Goal: Information Seeking & Learning: Compare options

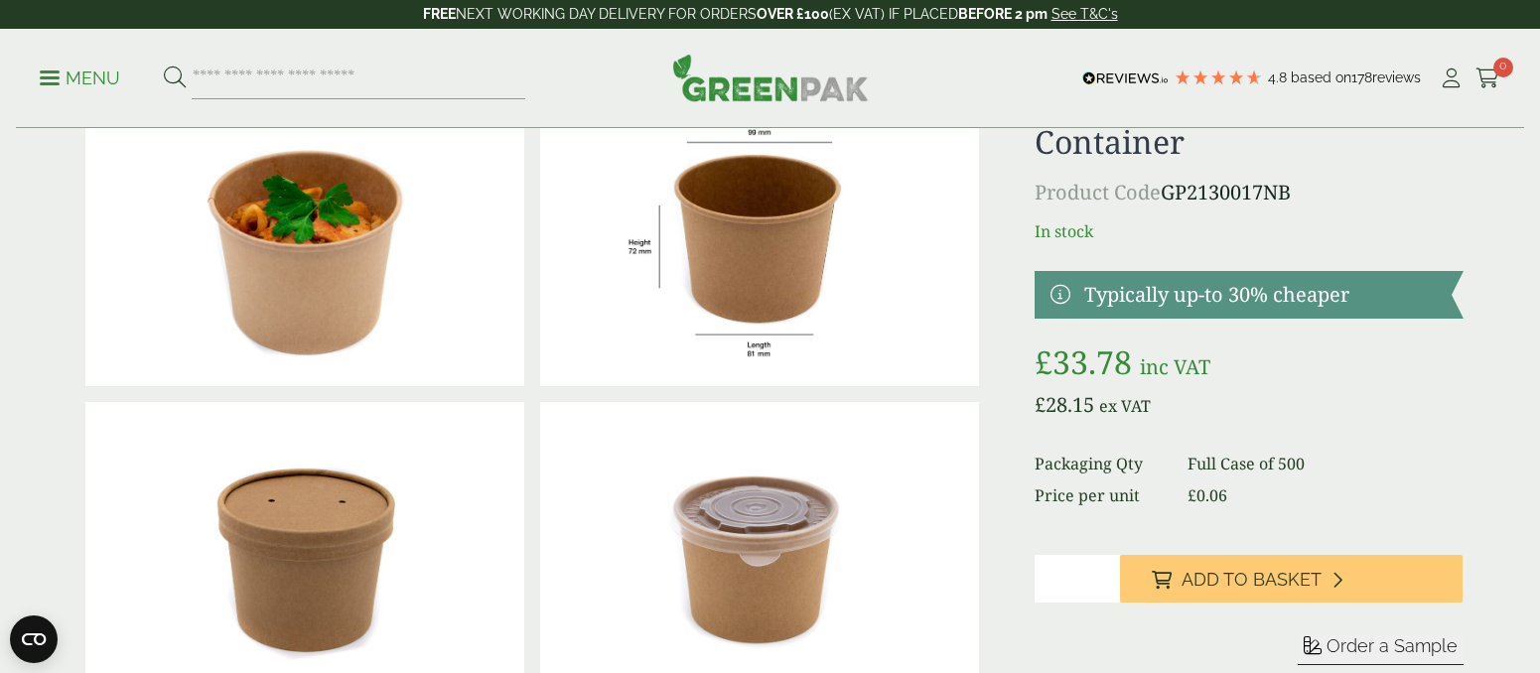
scroll to position [135, 0]
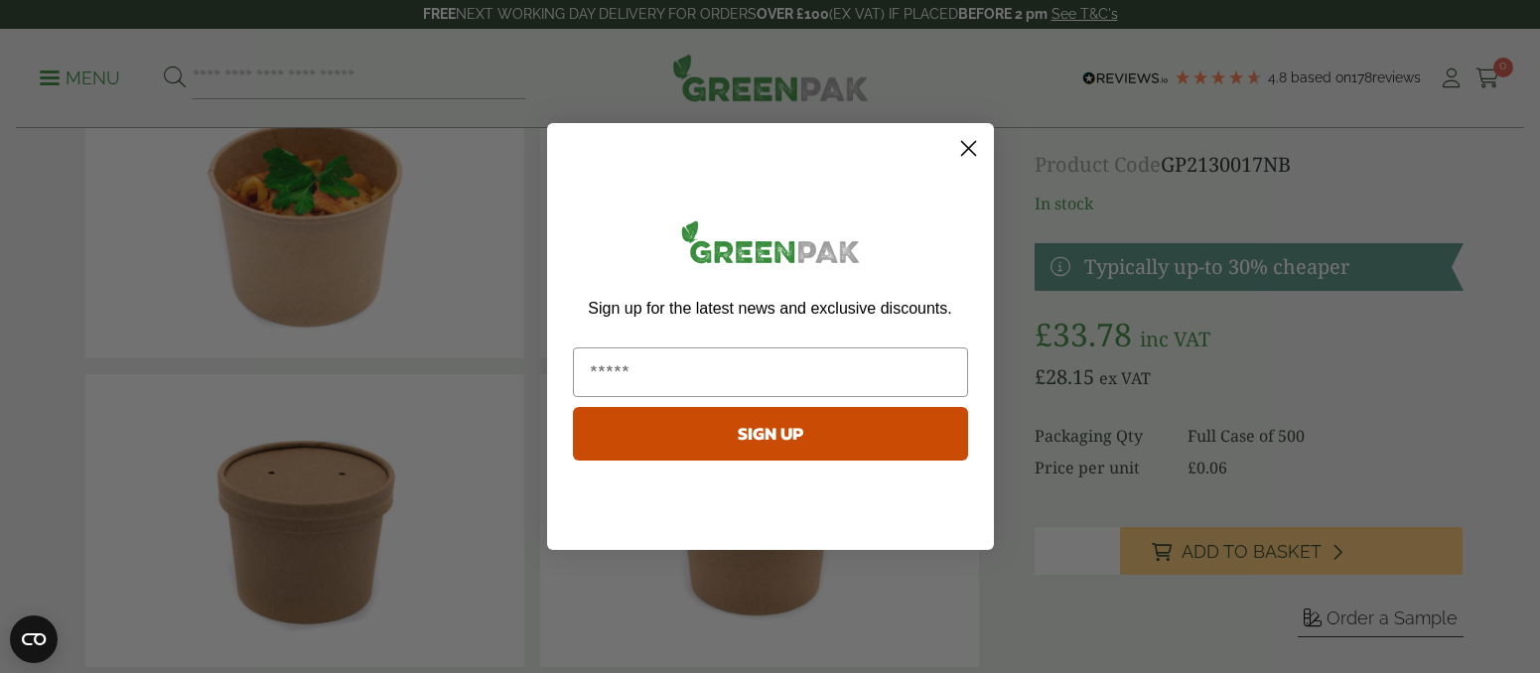
click at [959, 150] on circle "Close dialog" at bounding box center [967, 148] width 33 height 33
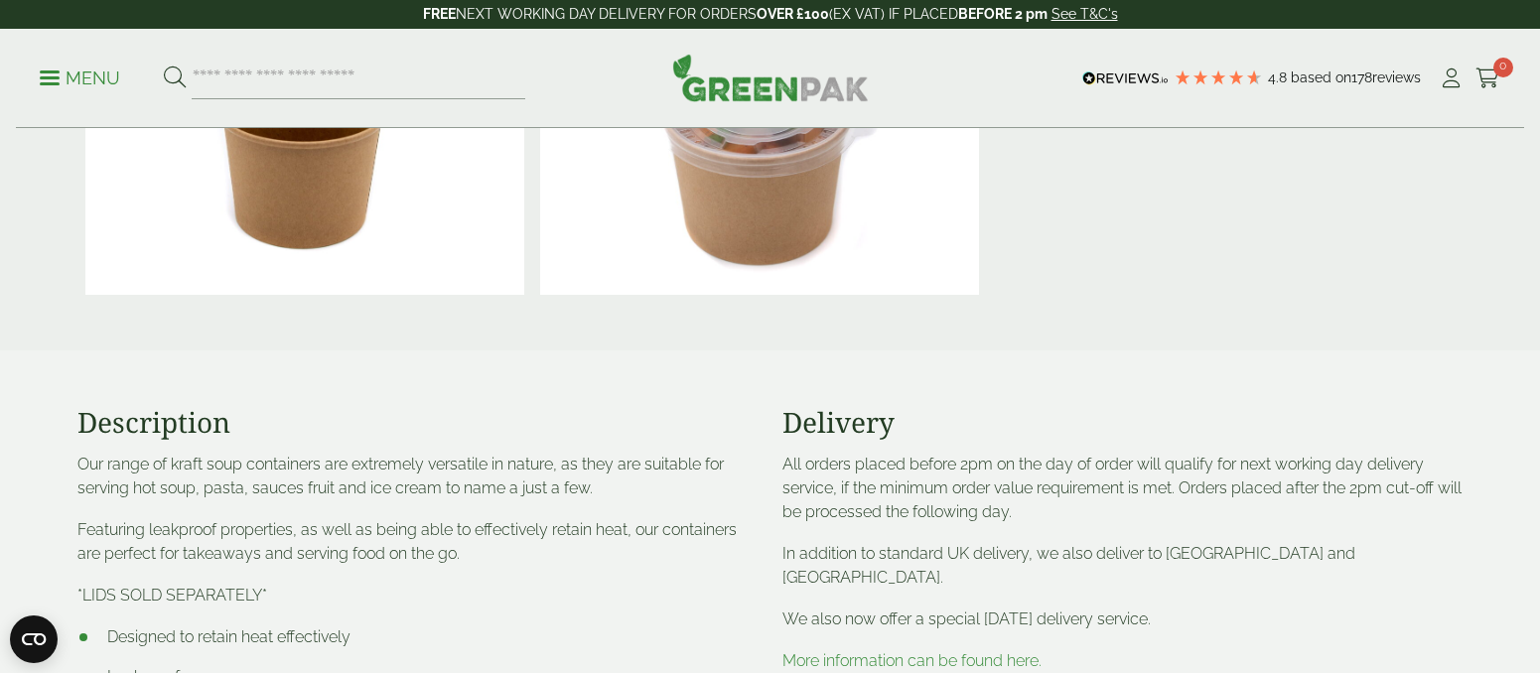
scroll to position [0, 0]
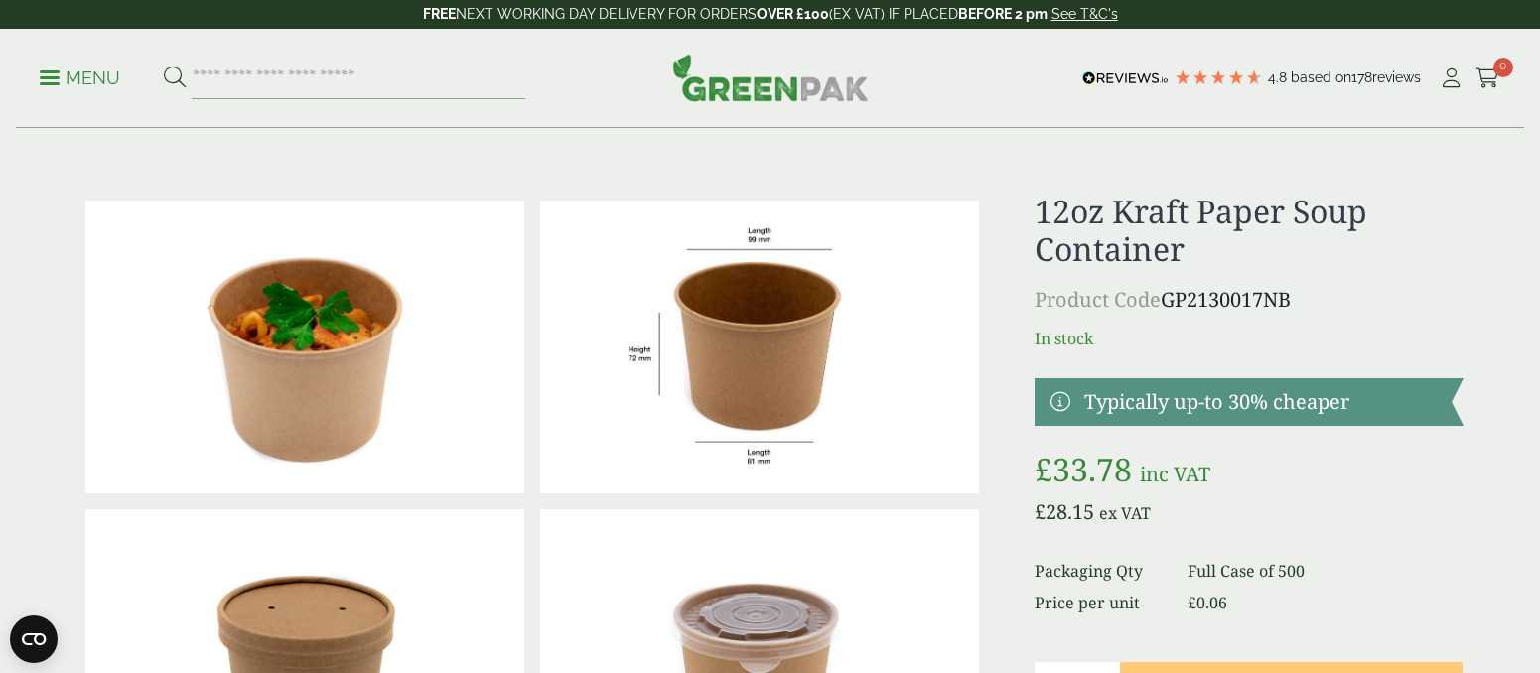
click at [68, 79] on p "Menu" at bounding box center [80, 79] width 80 height 24
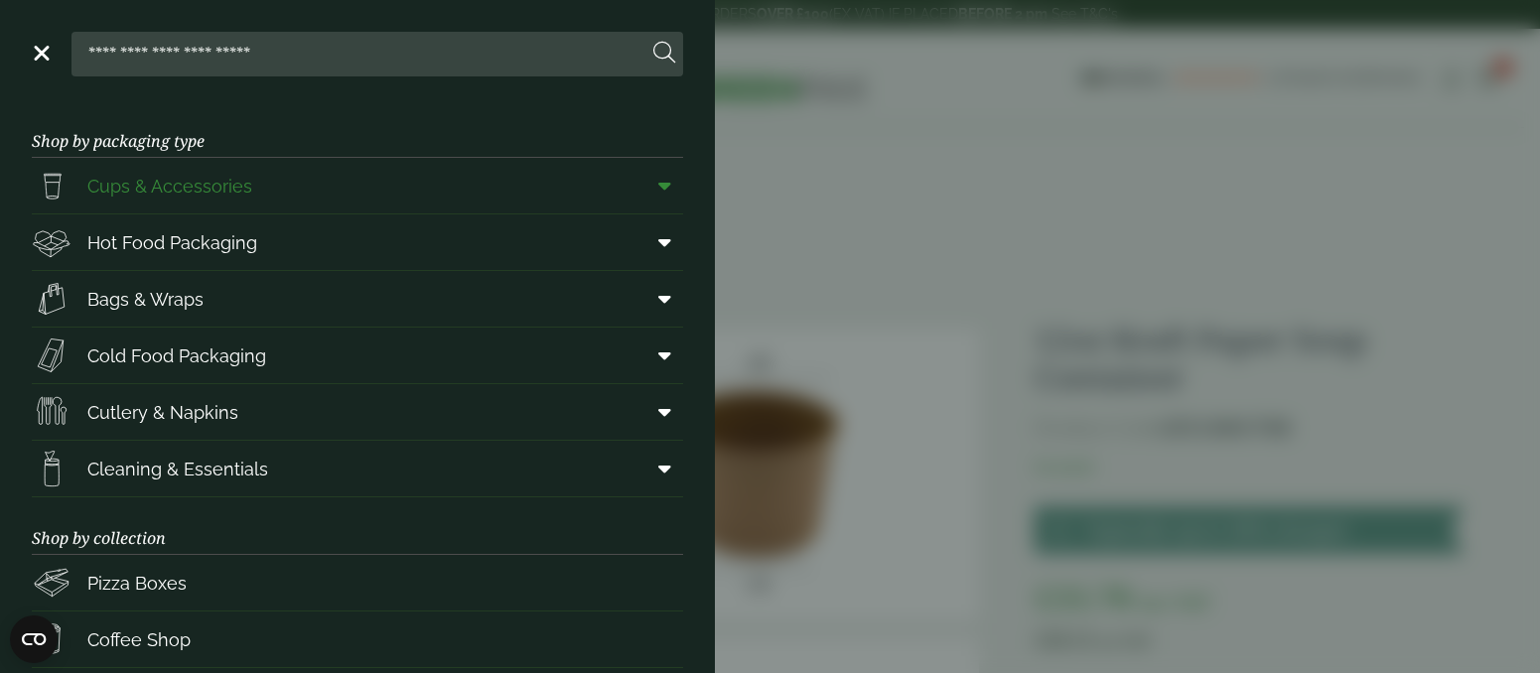
click at [664, 178] on icon at bounding box center [664, 186] width 13 height 20
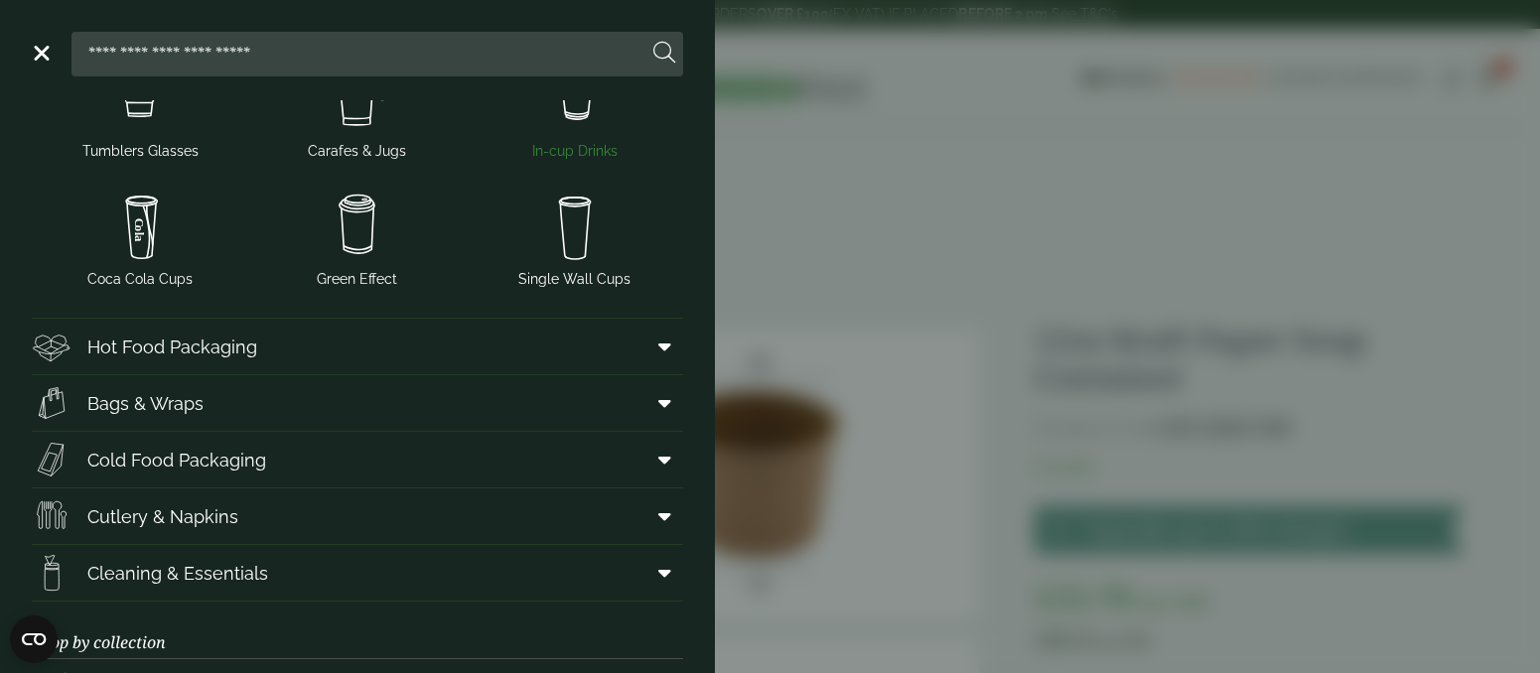
scroll to position [439, 0]
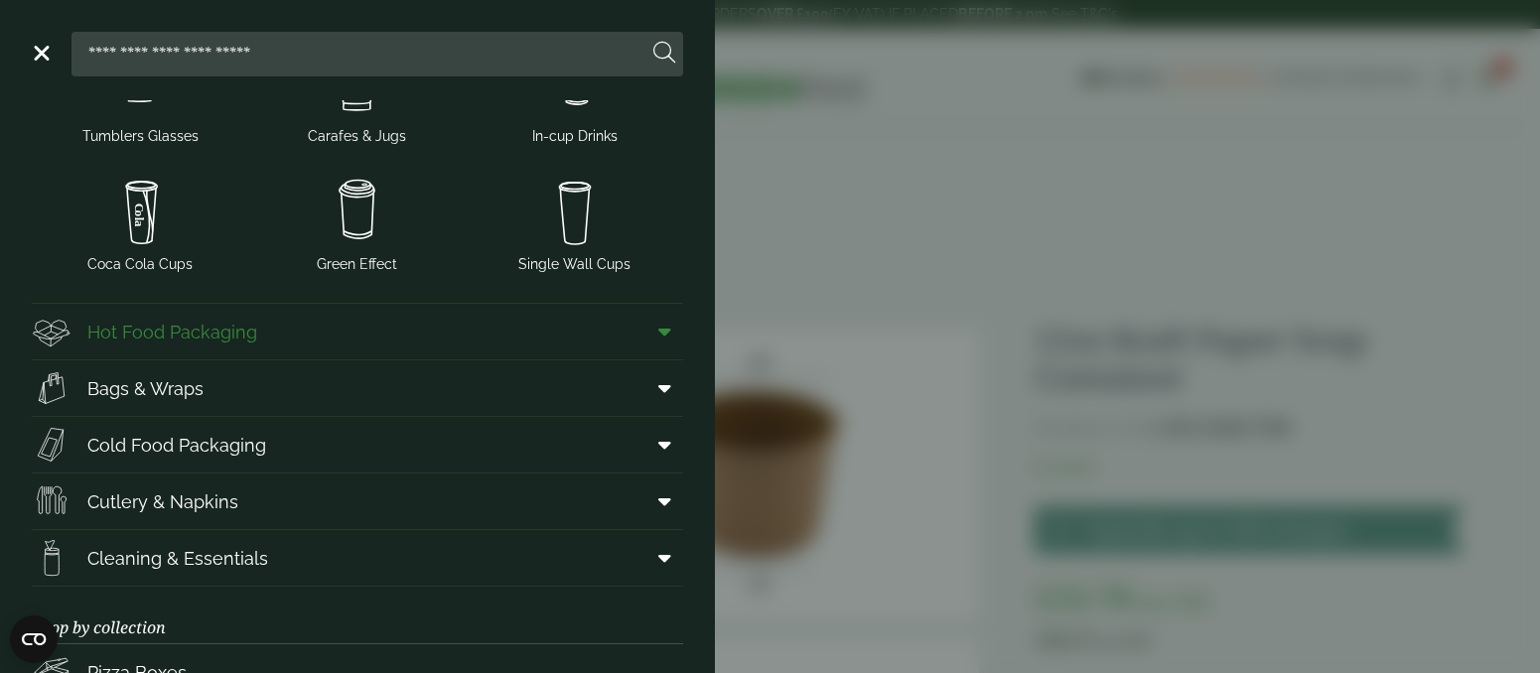
click at [665, 328] on icon at bounding box center [664, 332] width 13 height 20
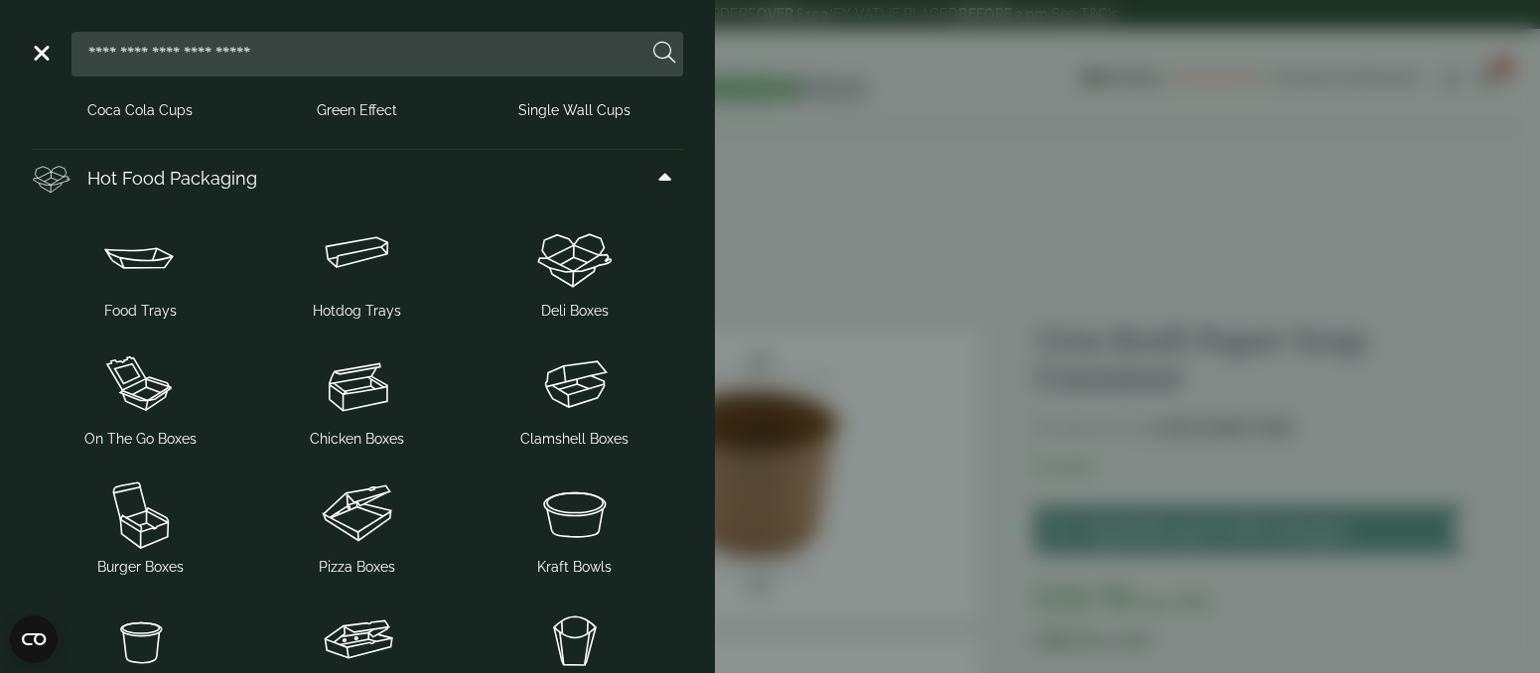
scroll to position [600, 0]
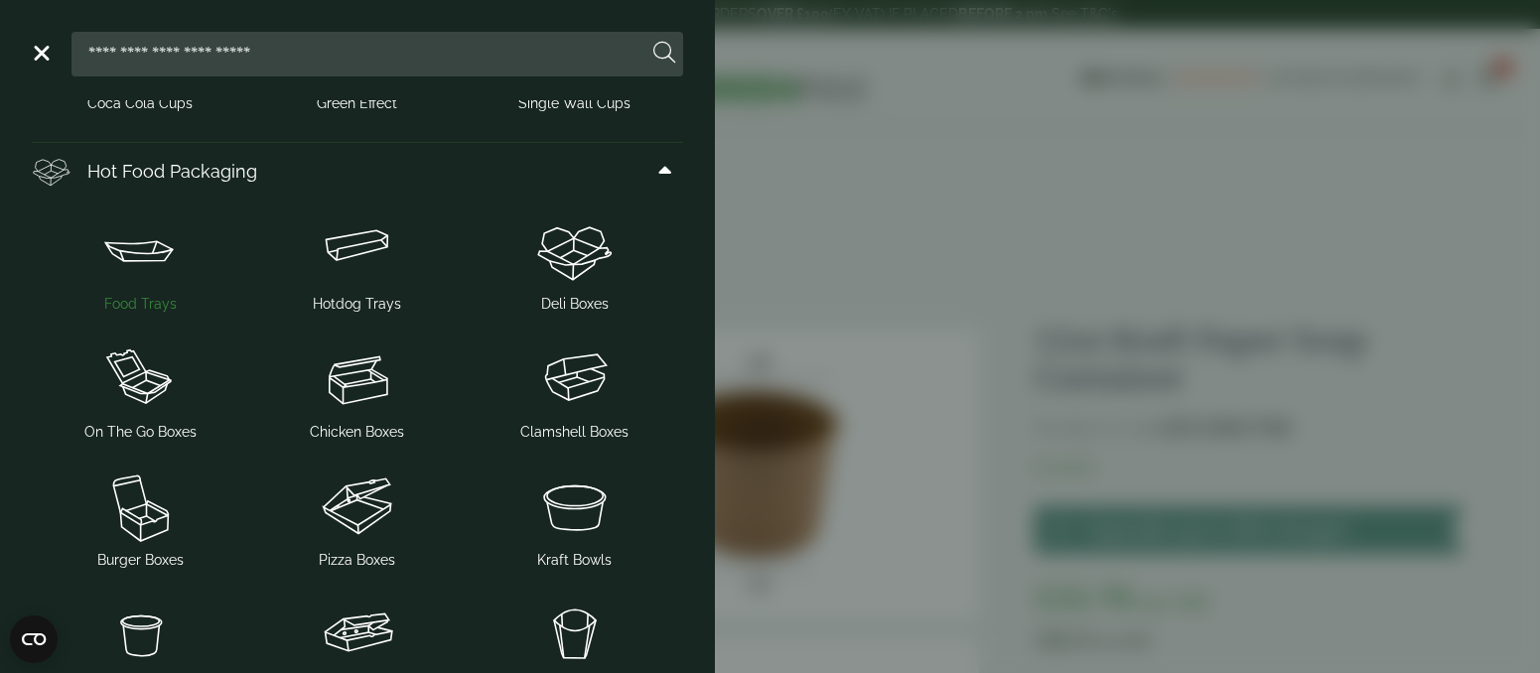
click at [165, 275] on img at bounding box center [141, 250] width 202 height 79
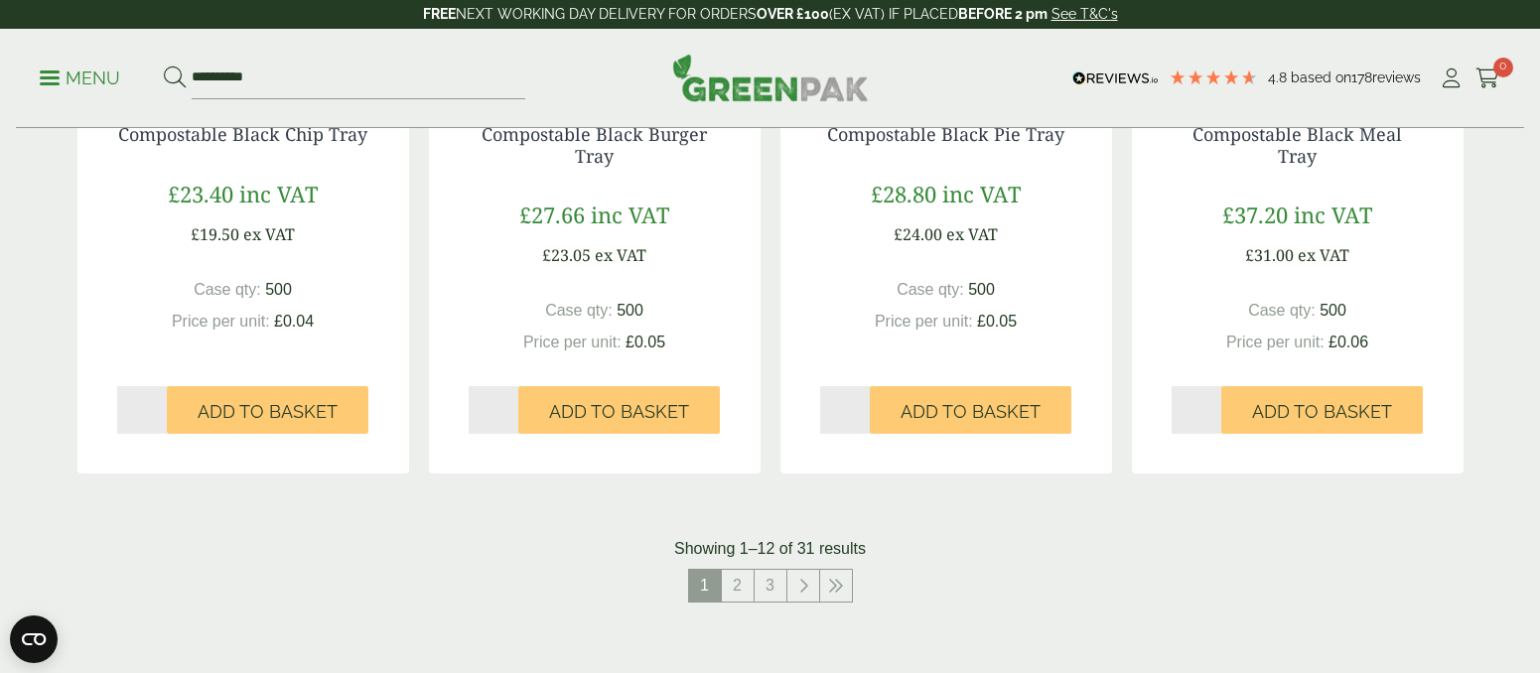
scroll to position [2078, 0]
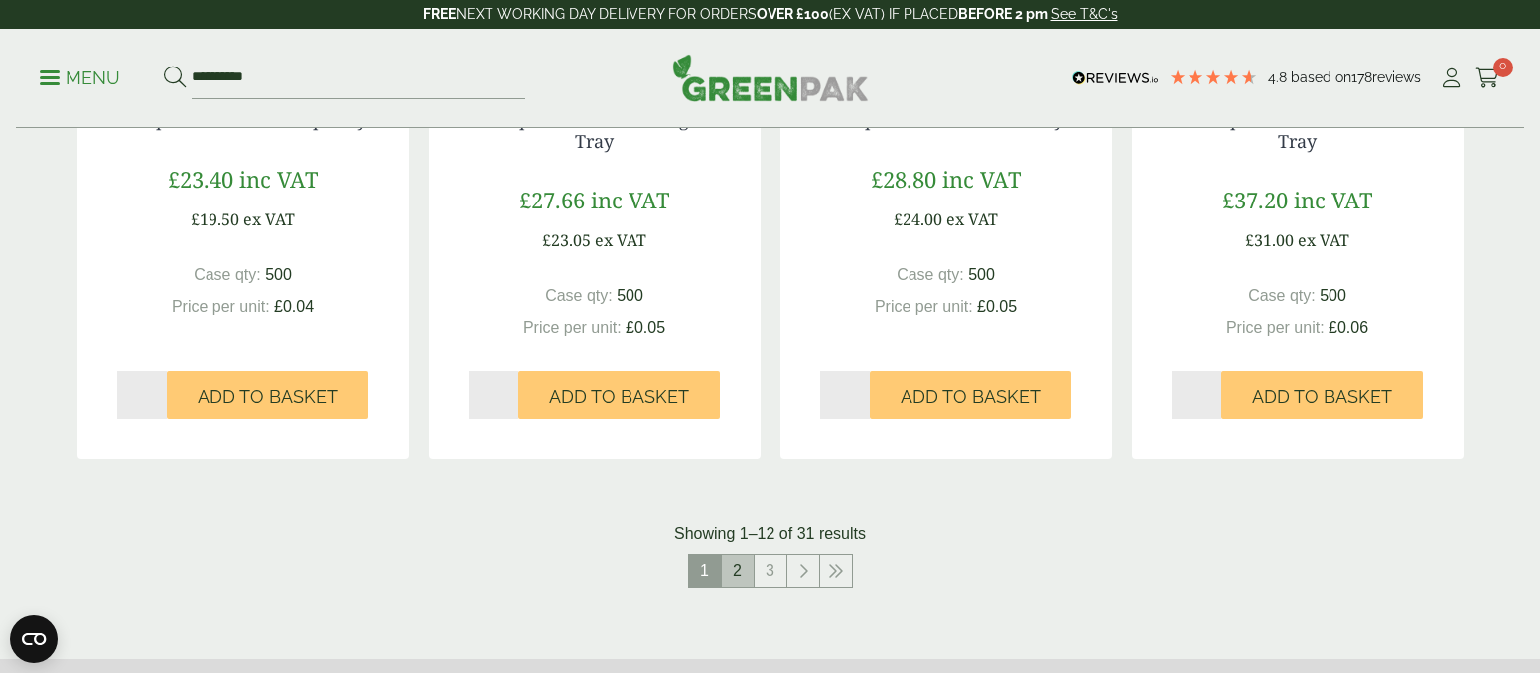
click at [731, 560] on link "2" at bounding box center [738, 571] width 32 height 32
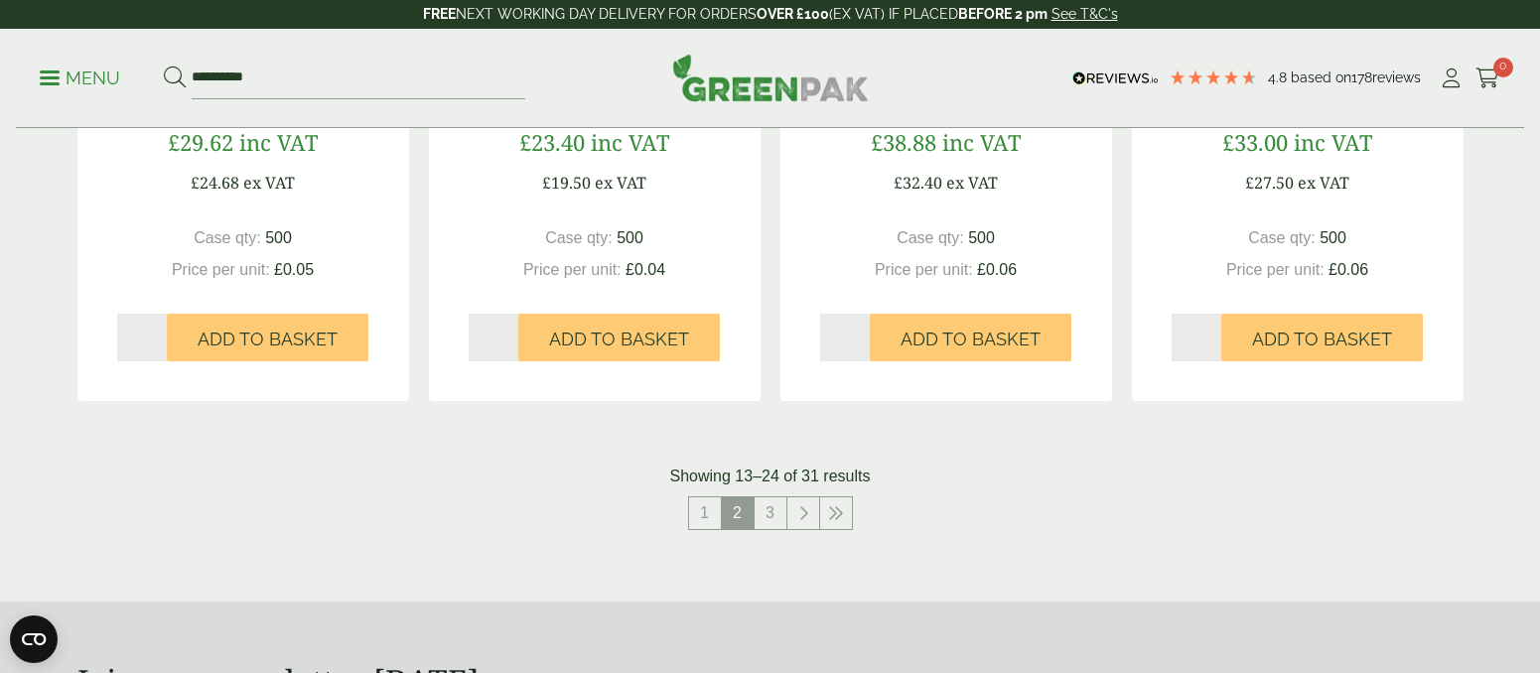
scroll to position [2170, 0]
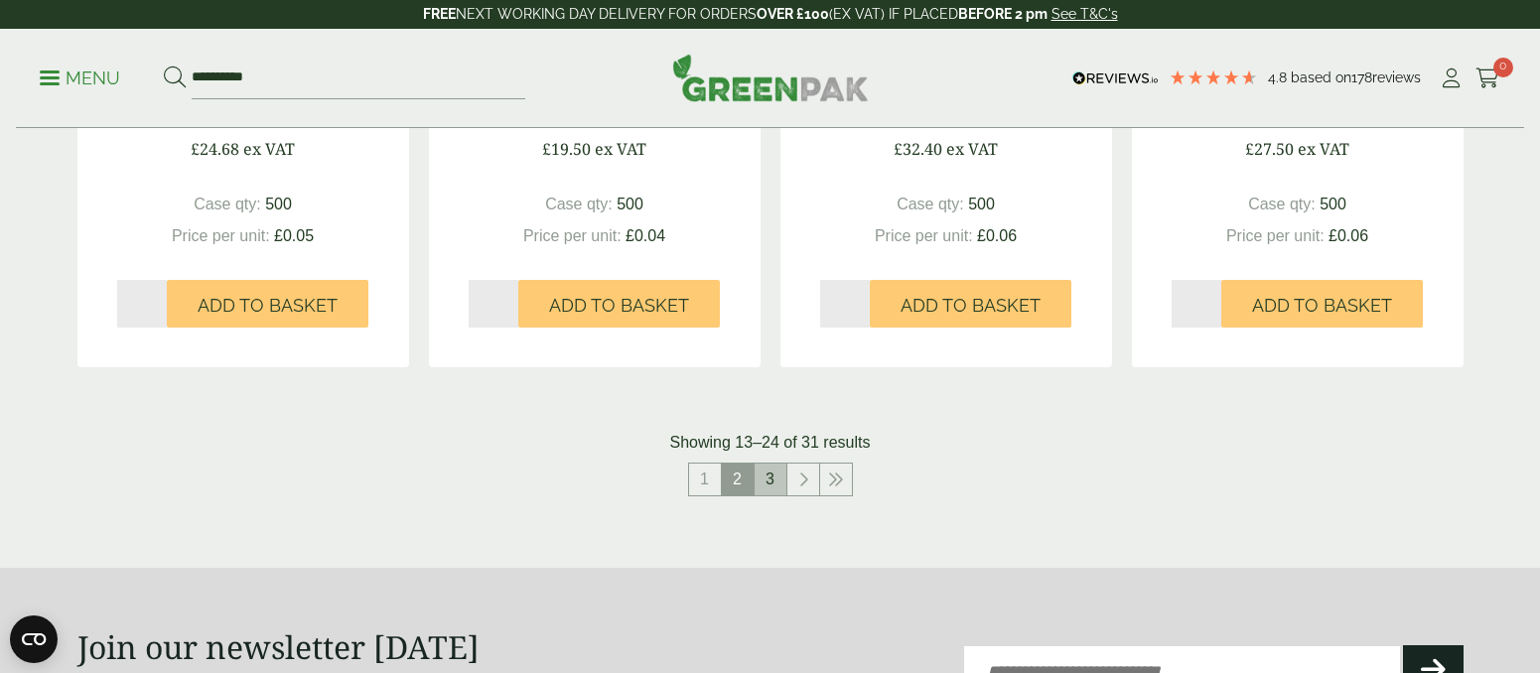
click at [764, 476] on link "3" at bounding box center [771, 480] width 32 height 32
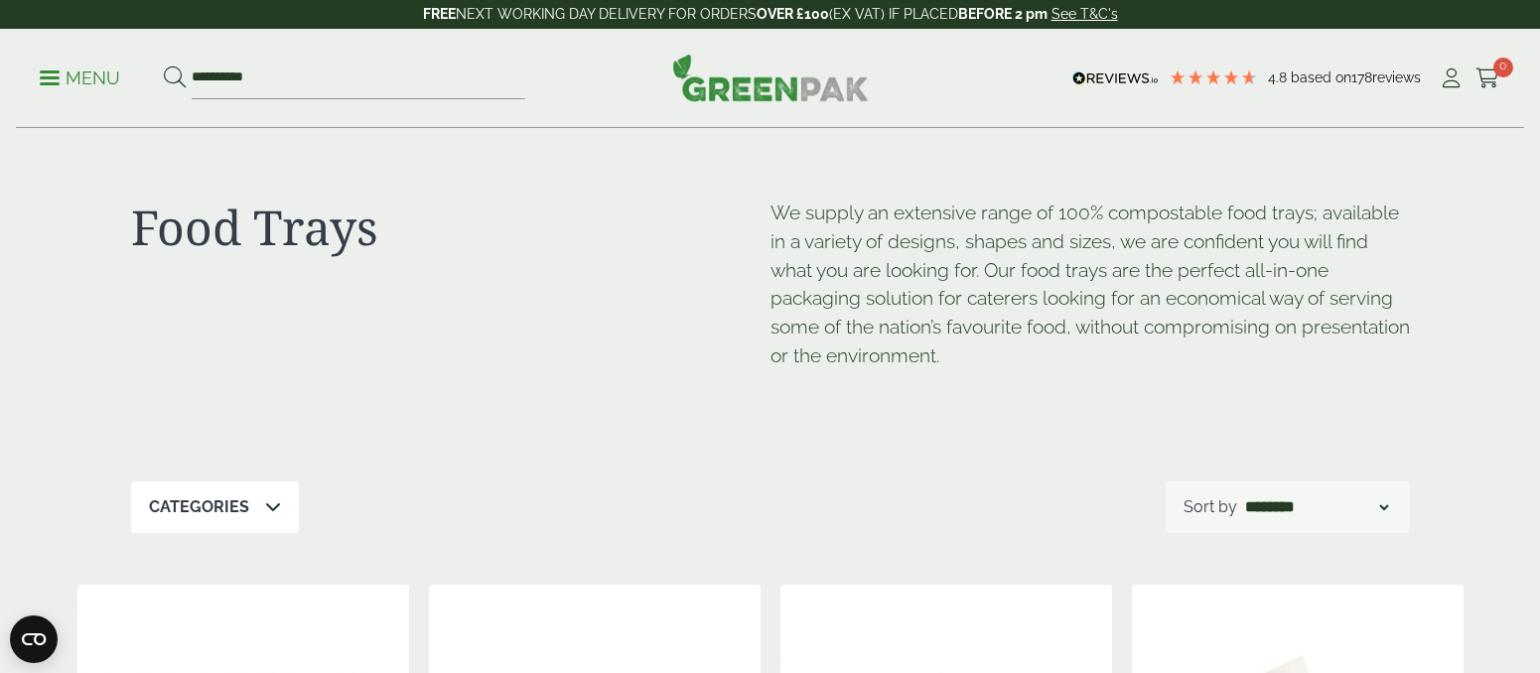
click at [68, 71] on p "Menu" at bounding box center [80, 79] width 80 height 24
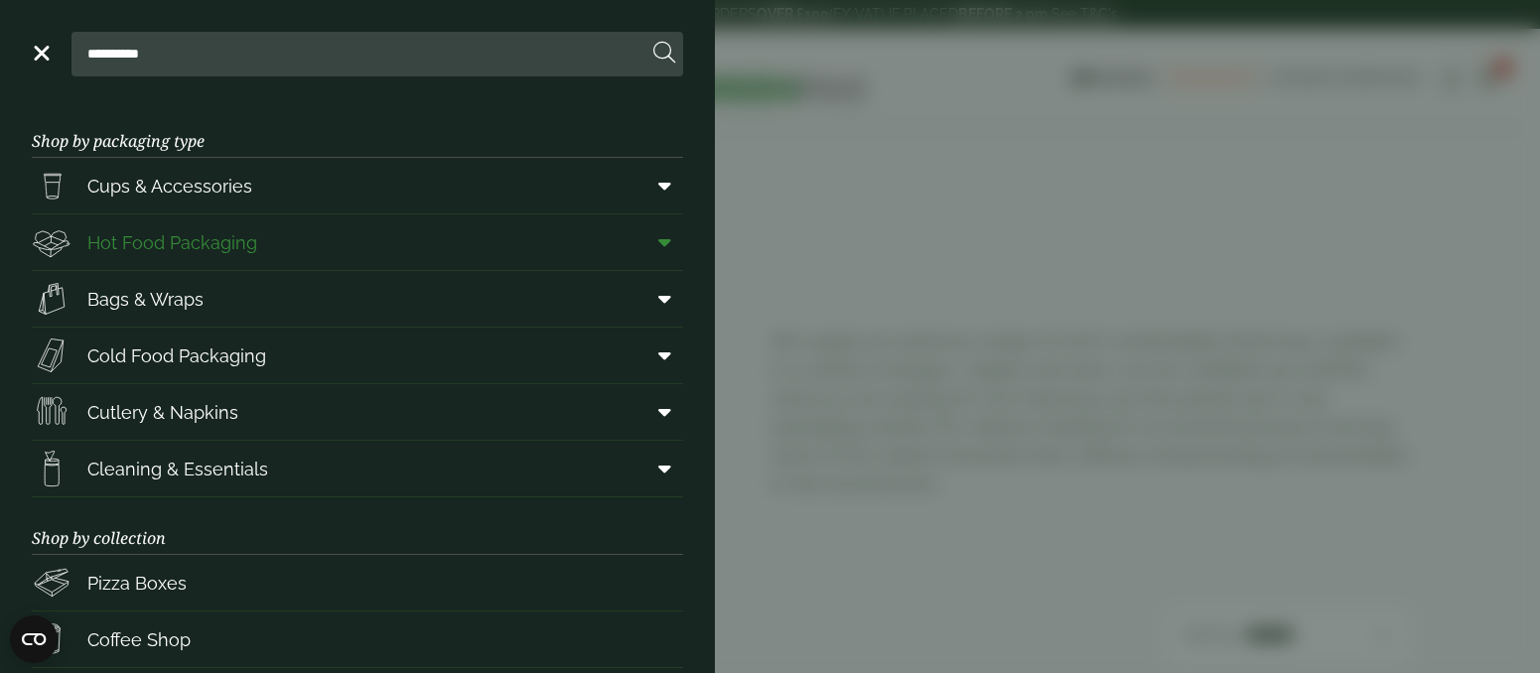
click at [674, 243] on span at bounding box center [661, 242] width 45 height 38
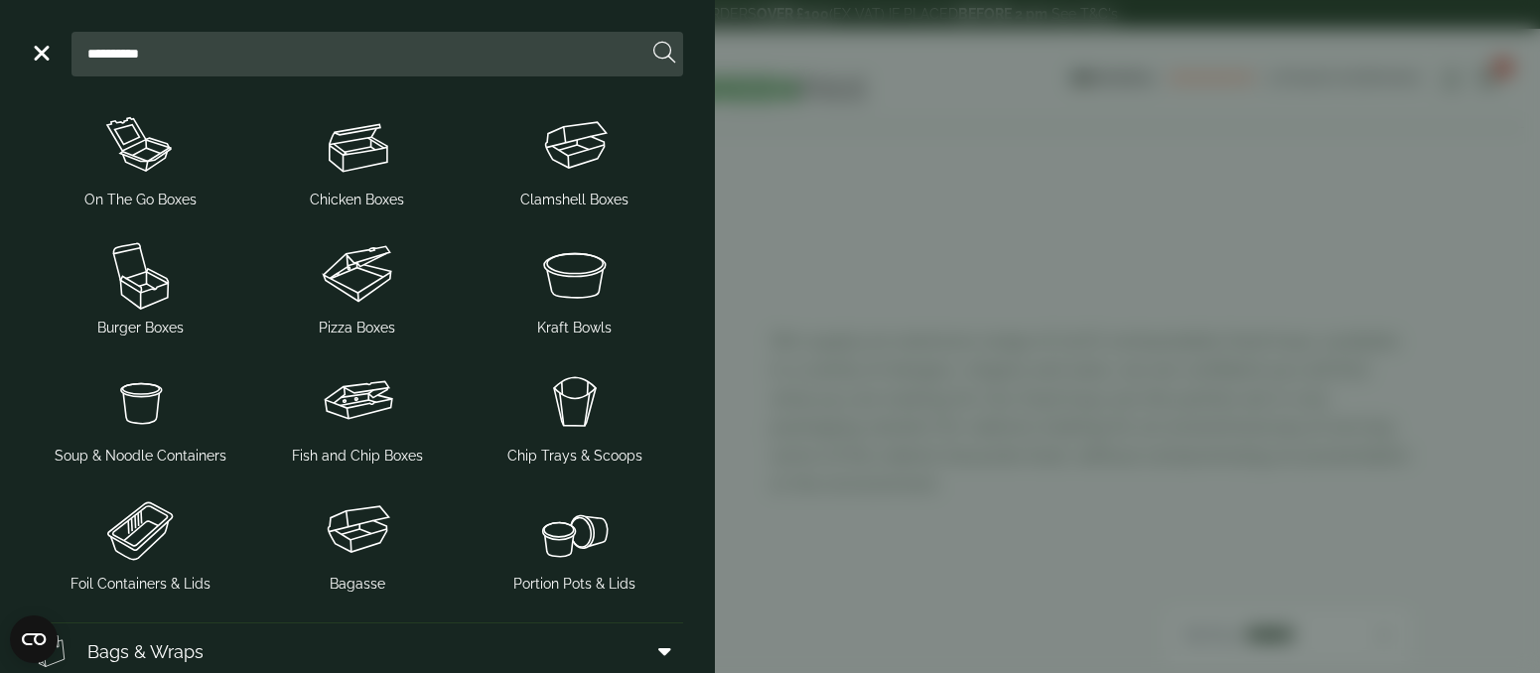
scroll to position [310, 0]
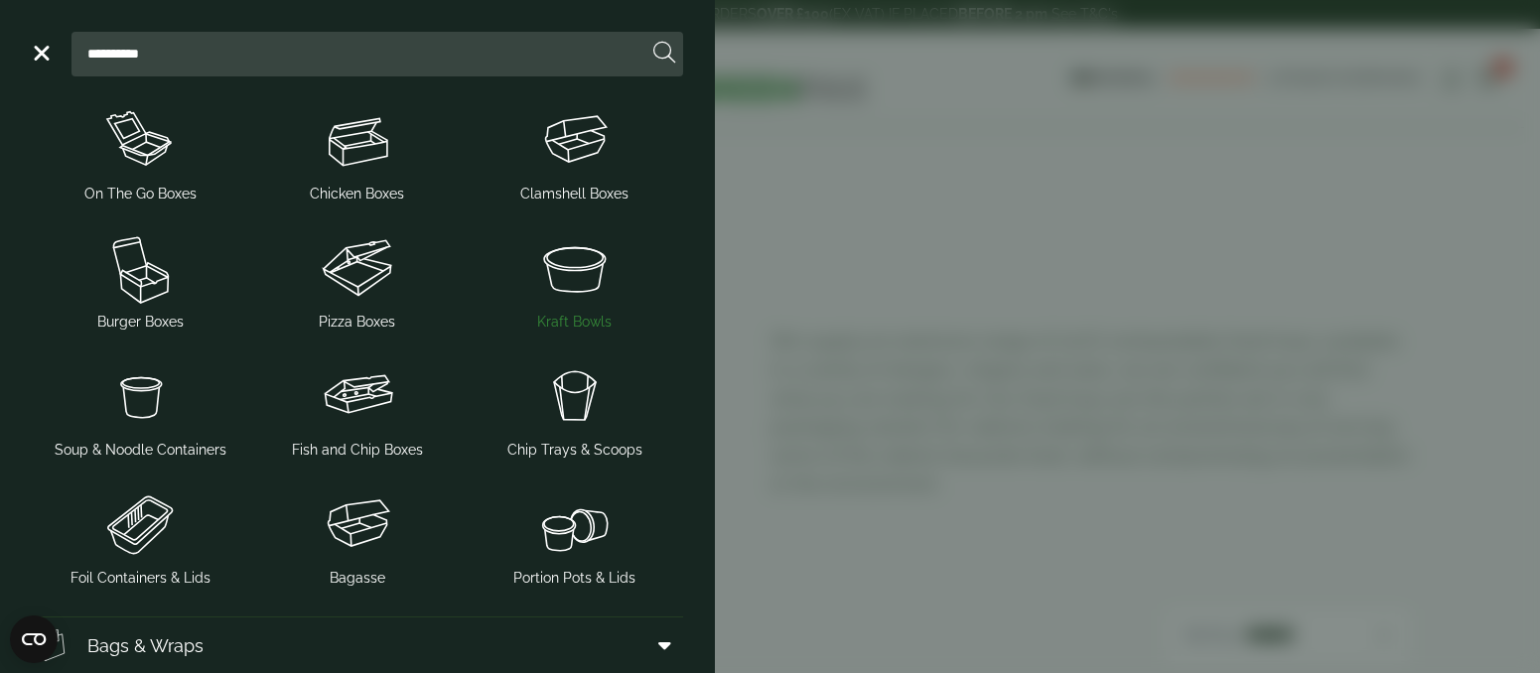
click at [579, 276] on img at bounding box center [575, 267] width 202 height 79
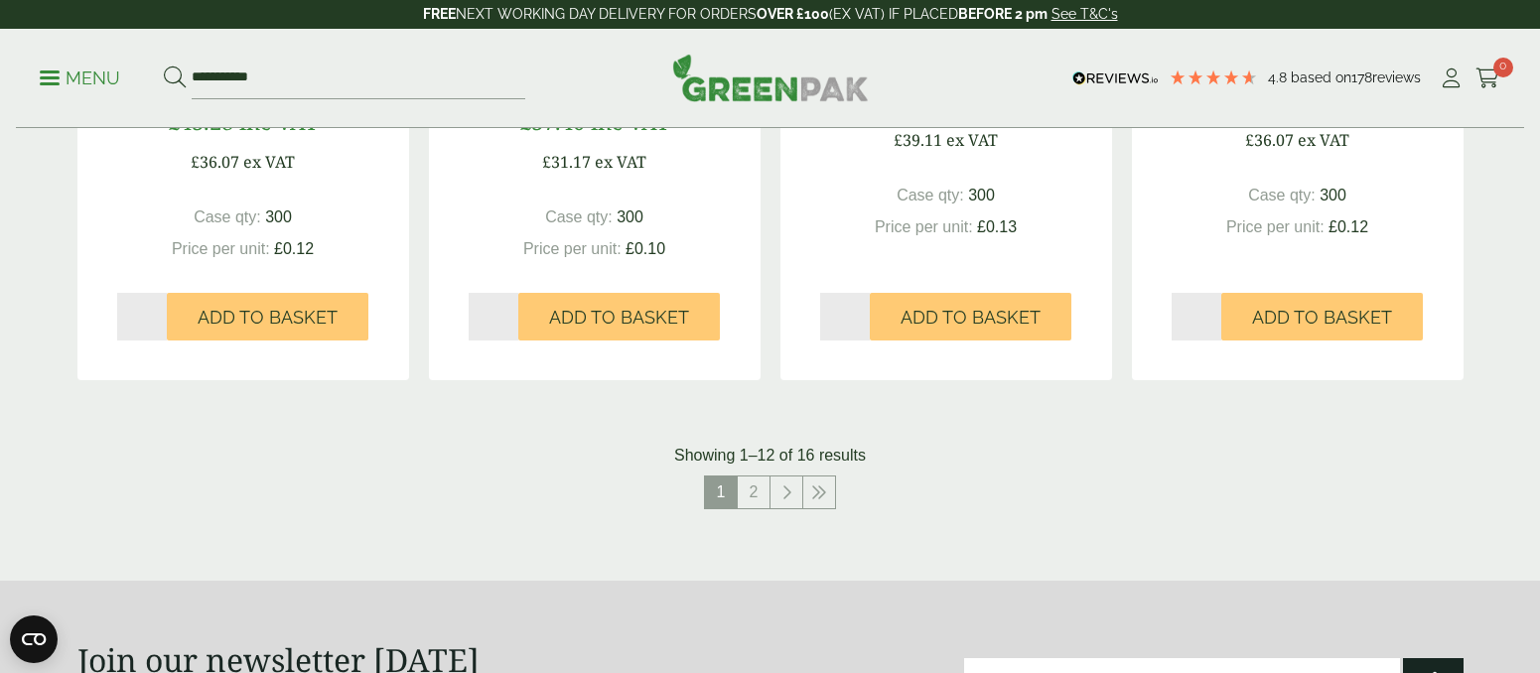
scroll to position [2061, 0]
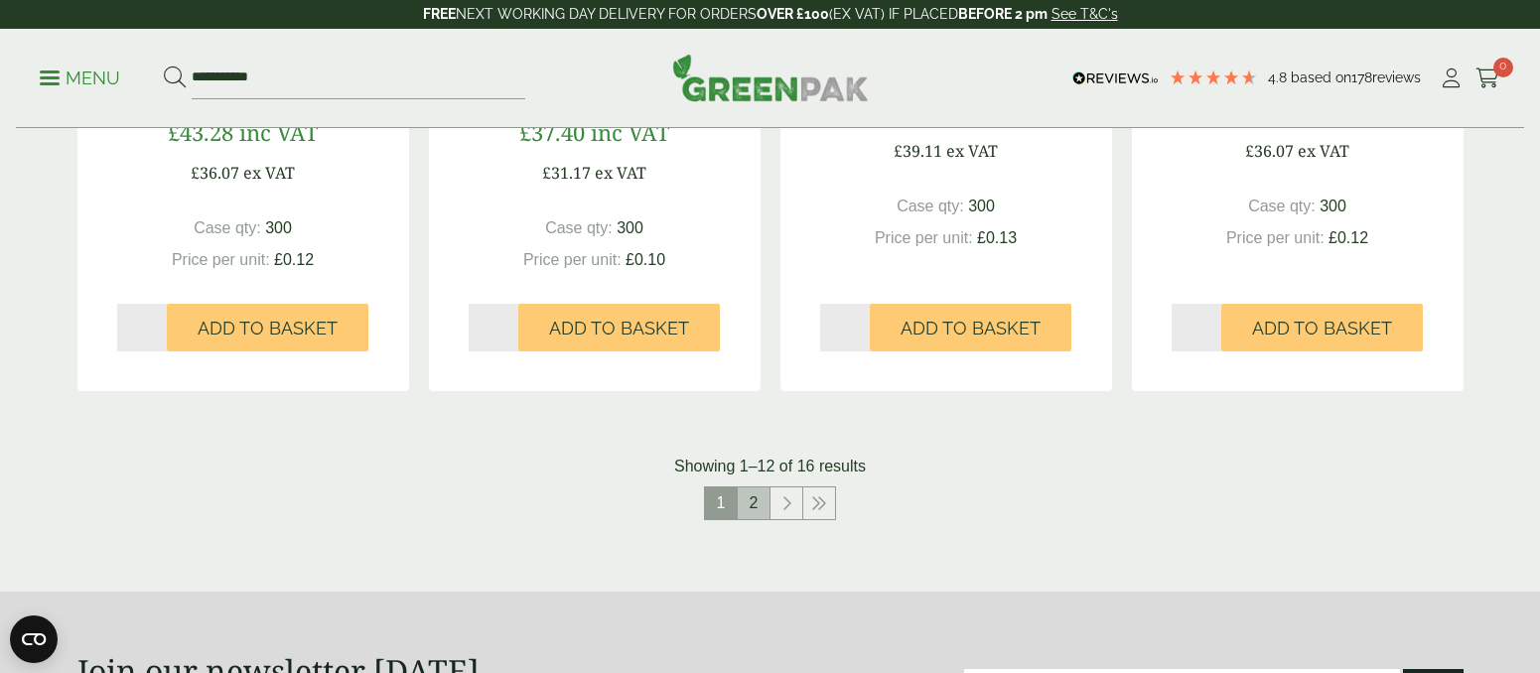
click at [750, 499] on link "2" at bounding box center [754, 504] width 32 height 32
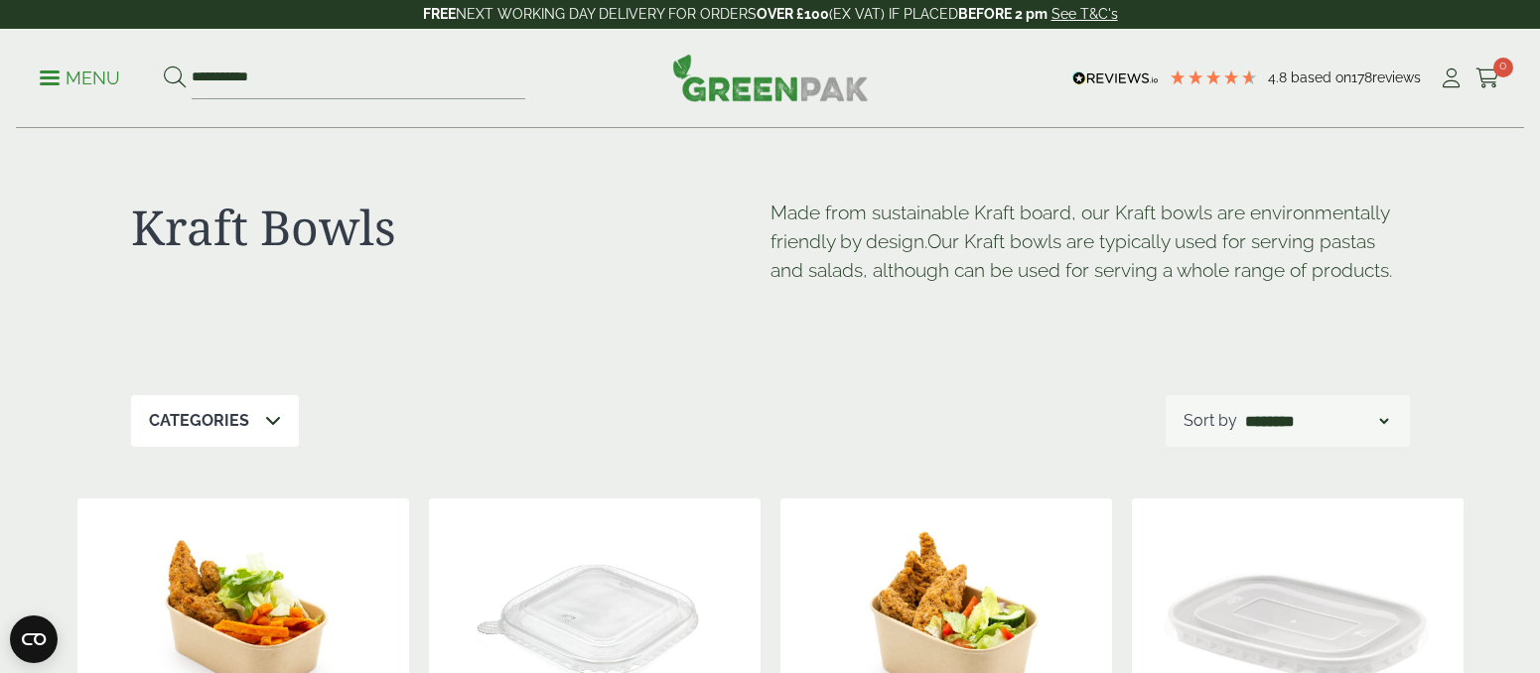
click at [49, 81] on link "Menu" at bounding box center [80, 77] width 80 height 20
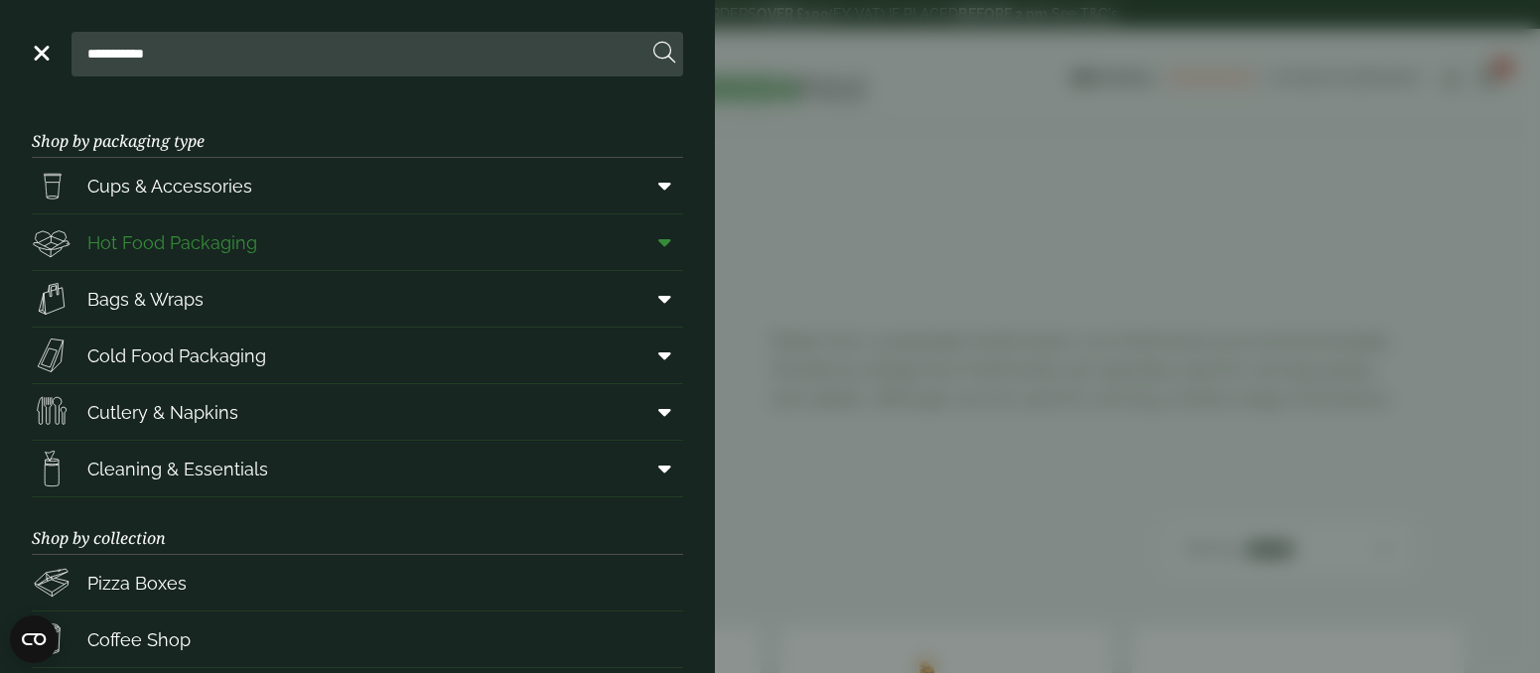
click at [658, 248] on icon at bounding box center [664, 242] width 13 height 20
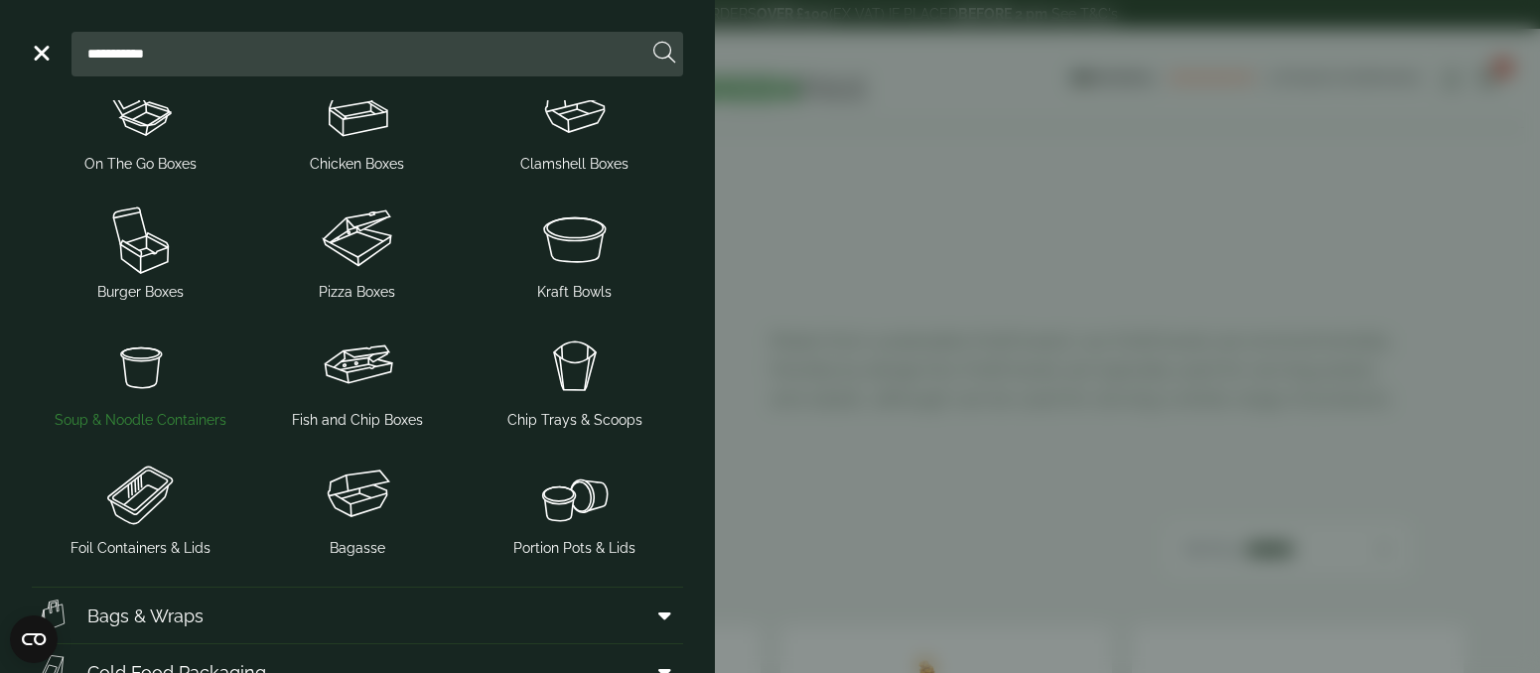
scroll to position [345, 0]
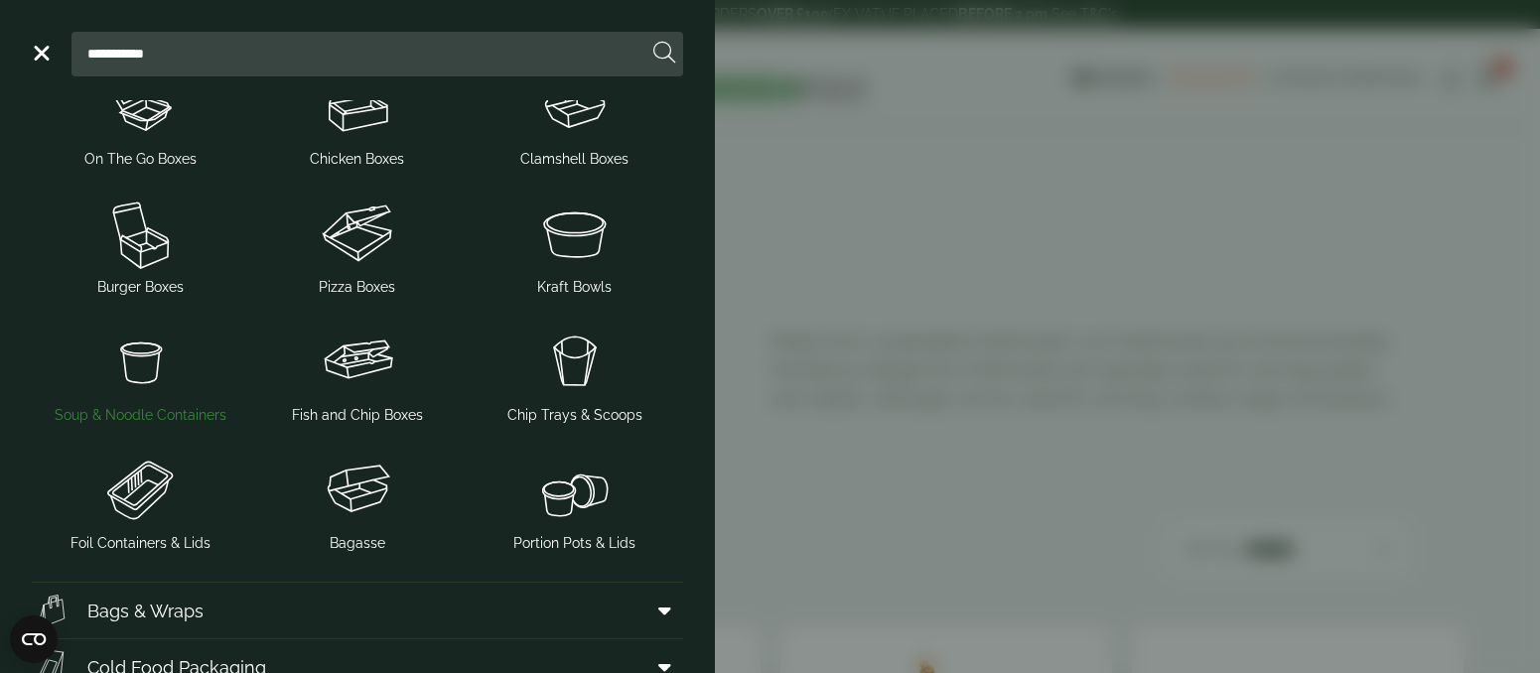
click at [169, 376] on img at bounding box center [141, 361] width 202 height 79
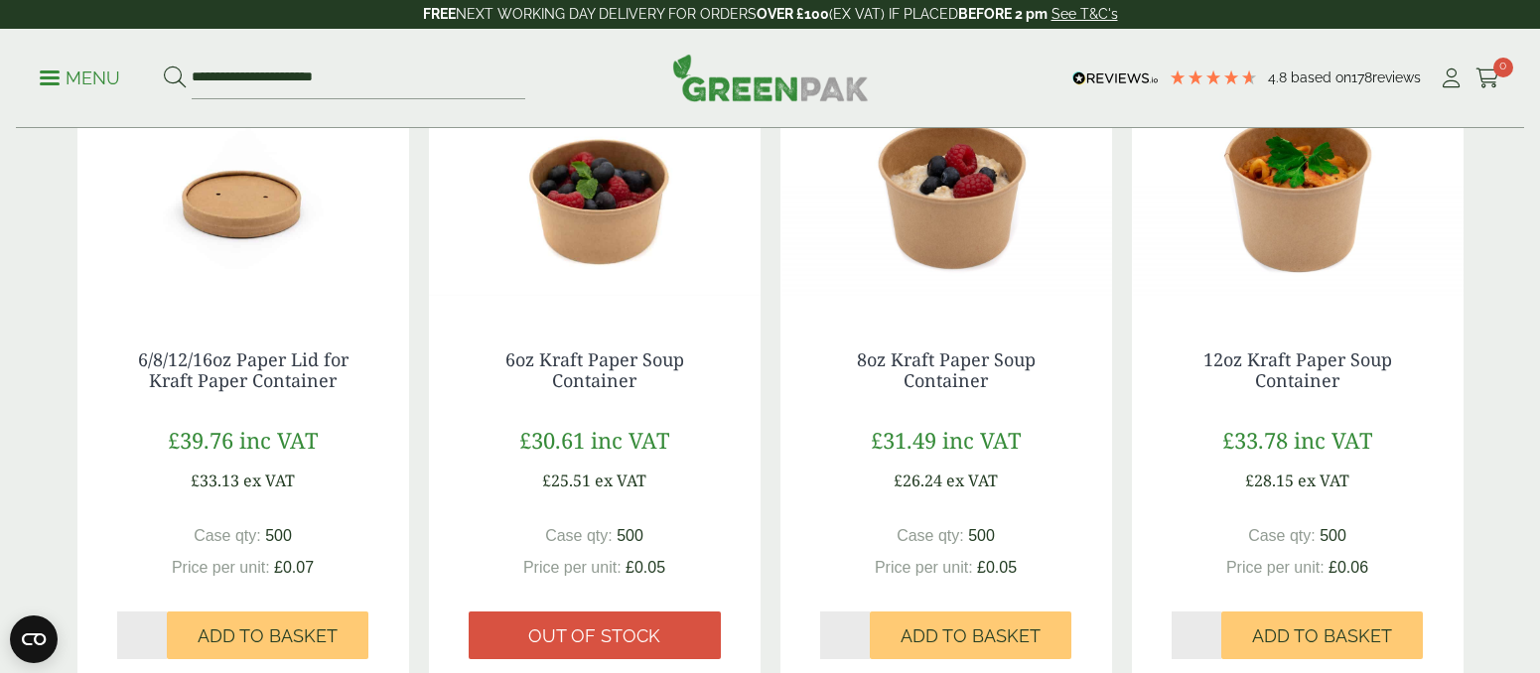
scroll to position [558, 0]
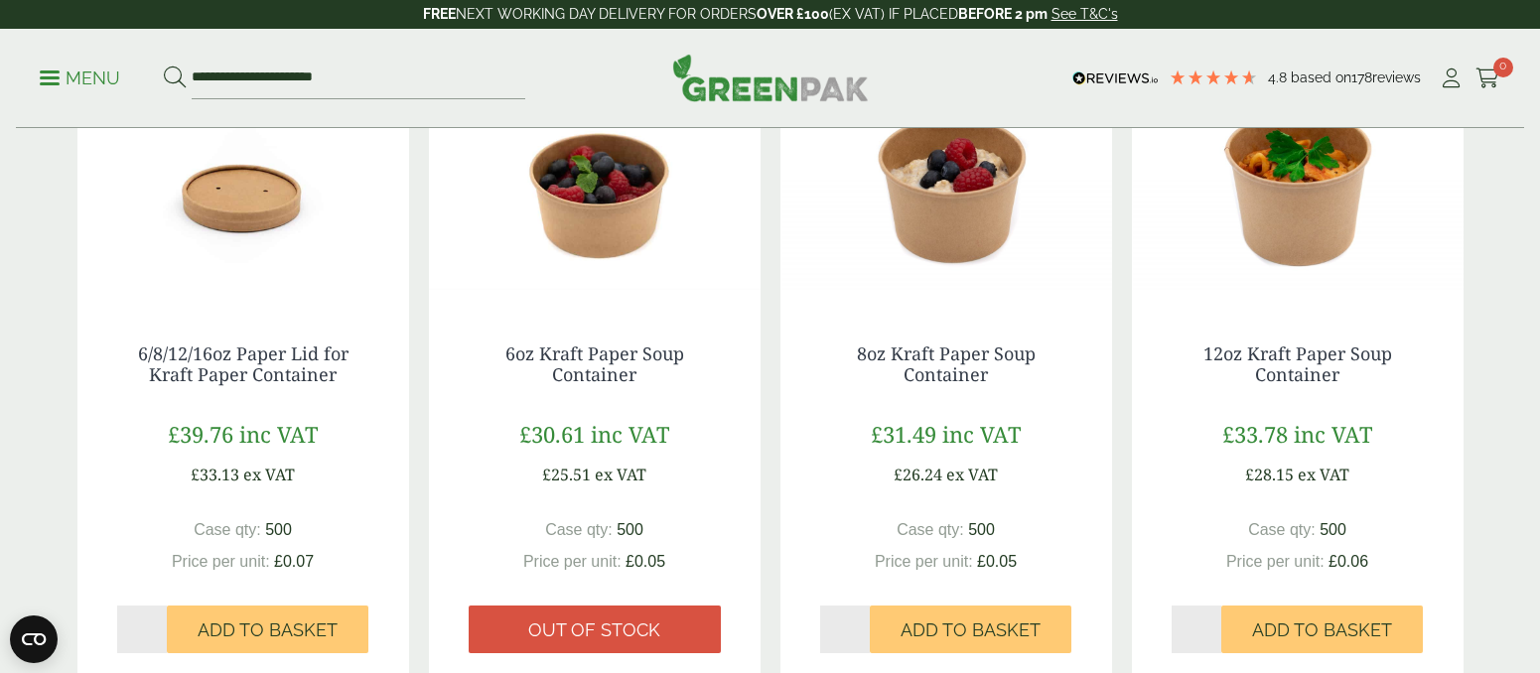
click at [565, 250] on img at bounding box center [595, 180] width 332 height 248
click at [1297, 226] on img at bounding box center [1298, 180] width 332 height 248
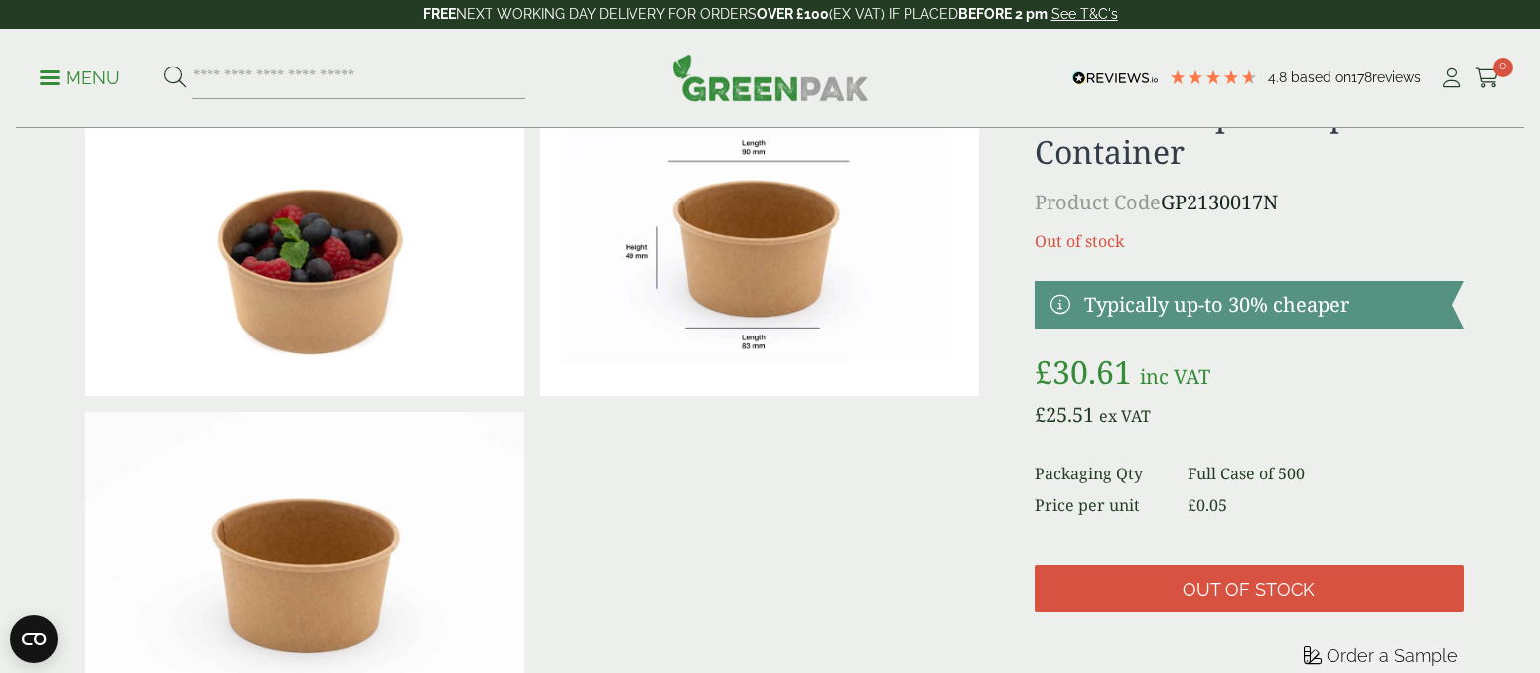
scroll to position [134, 0]
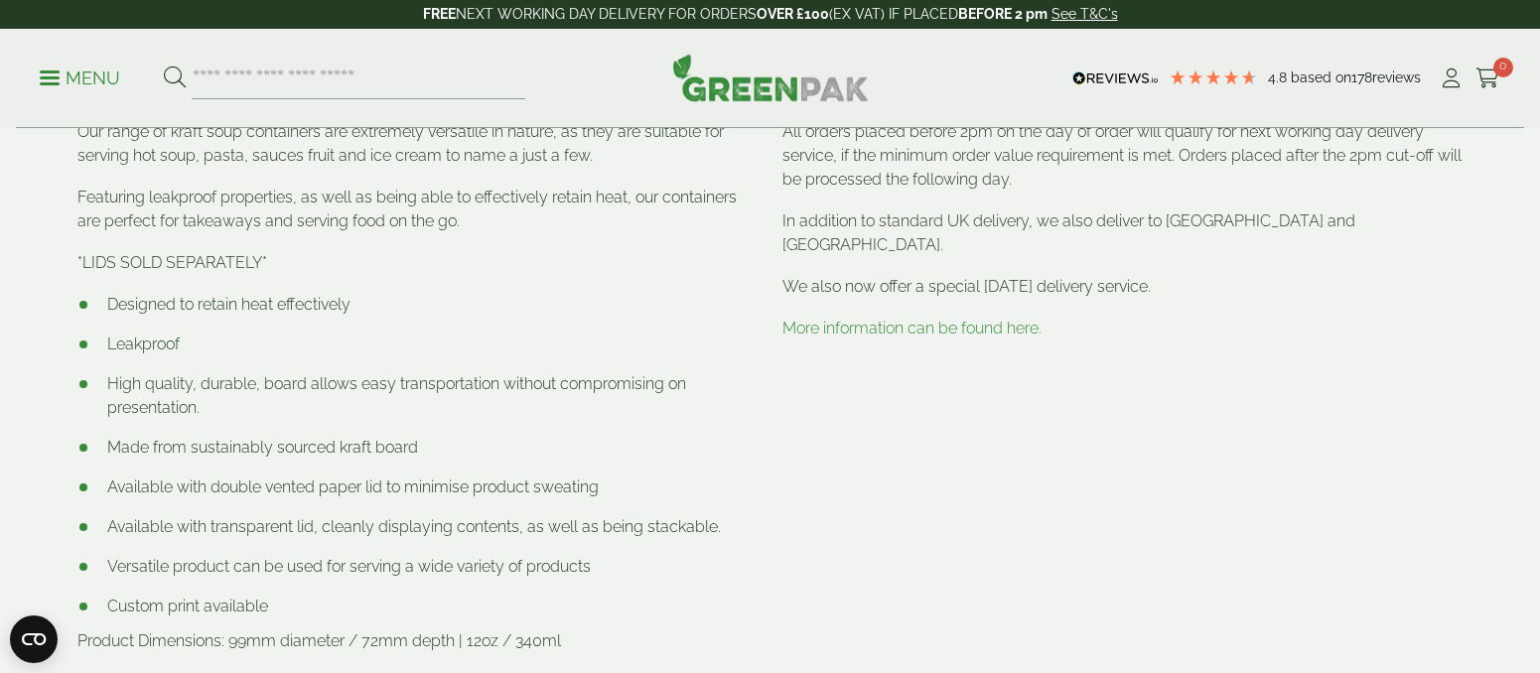
scroll to position [1148, 0]
